Goal: Transaction & Acquisition: Subscribe to service/newsletter

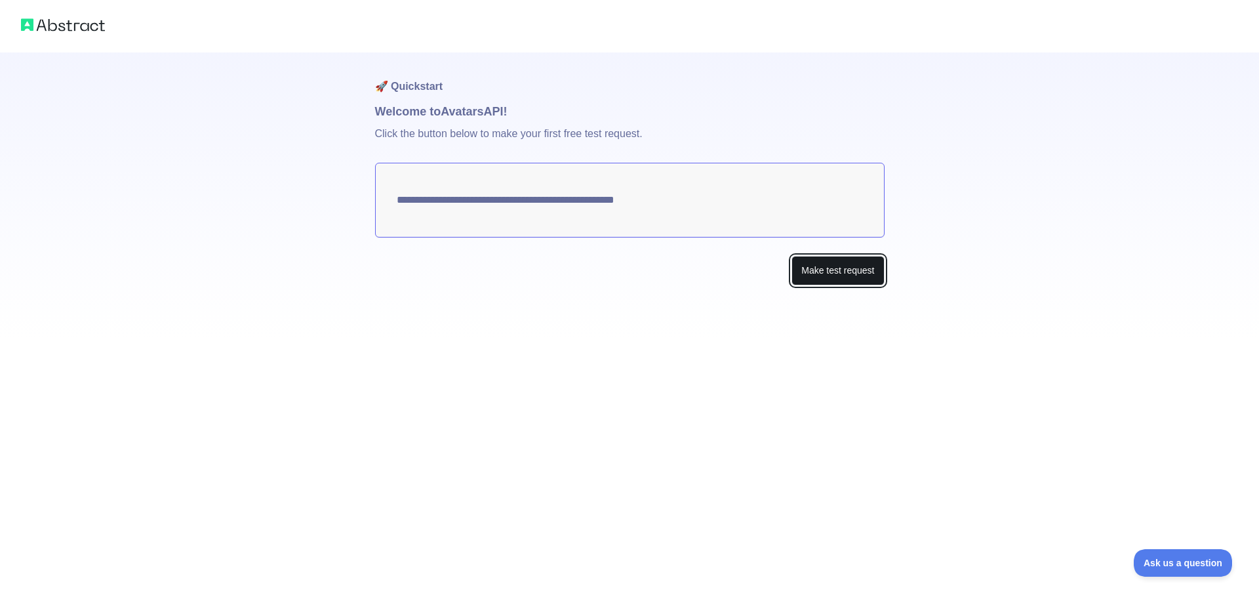
click at [842, 266] on button "Make test request" at bounding box center [838, 271] width 92 height 30
